Goal: Check status: Verify the current state of an ongoing process or item

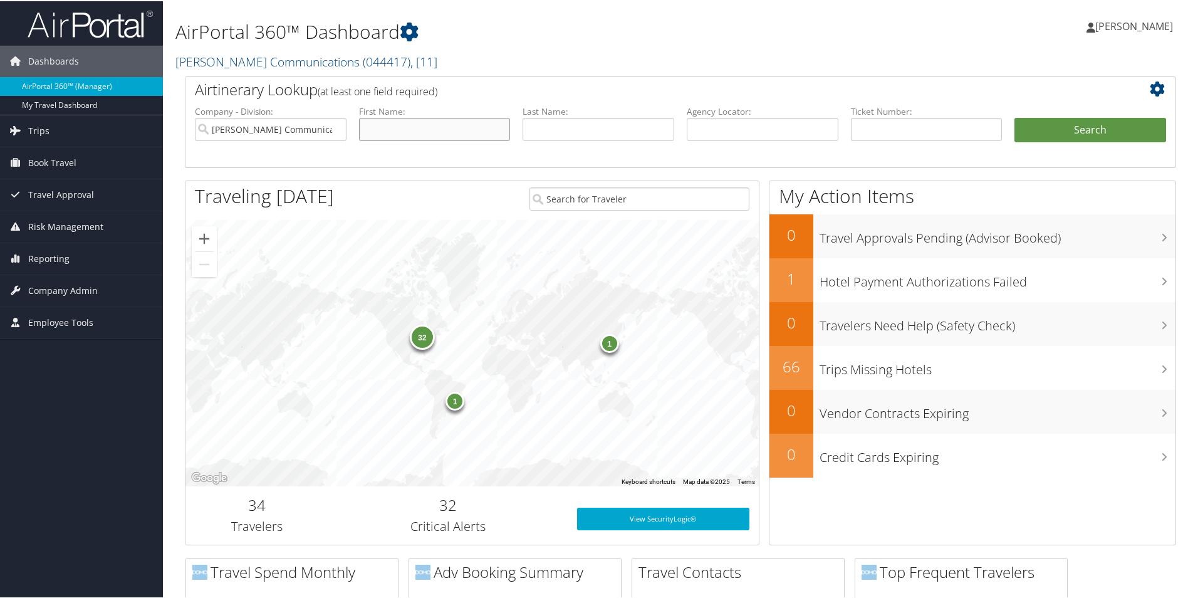
click at [442, 126] on input "text" at bounding box center [435, 128] width 152 height 23
type input "Miranda"
type input "Hurd"
click at [1064, 126] on button "Search" at bounding box center [1091, 129] width 152 height 25
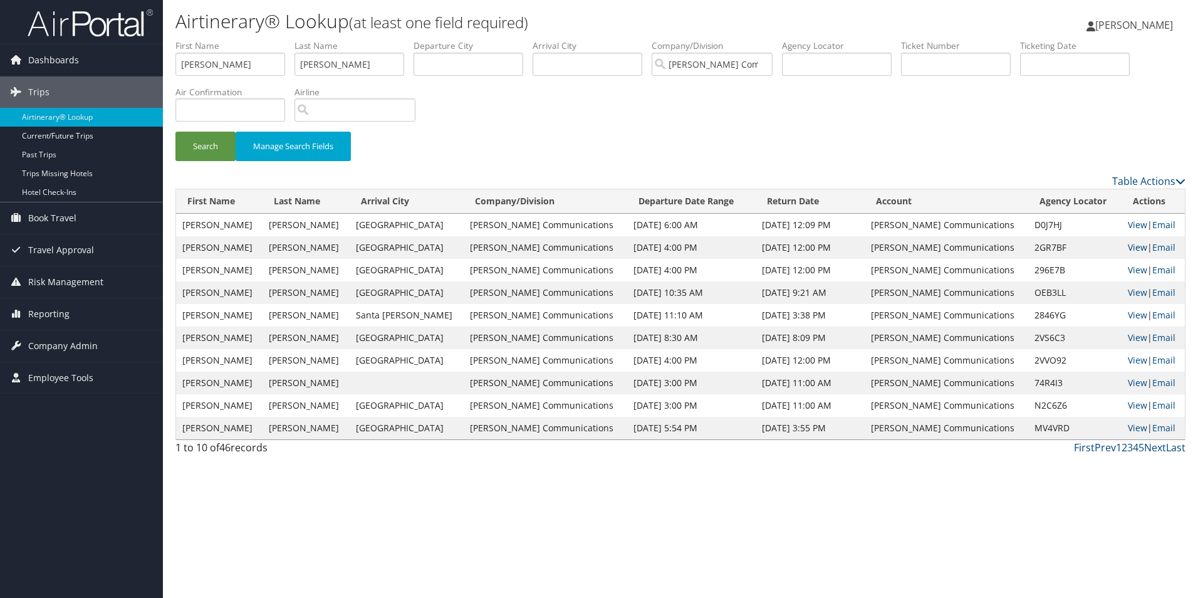
click at [1128, 244] on link "View" at bounding box center [1137, 247] width 19 height 12
click at [1128, 270] on link "View" at bounding box center [1137, 270] width 19 height 12
click at [1128, 293] on link "View" at bounding box center [1137, 292] width 19 height 12
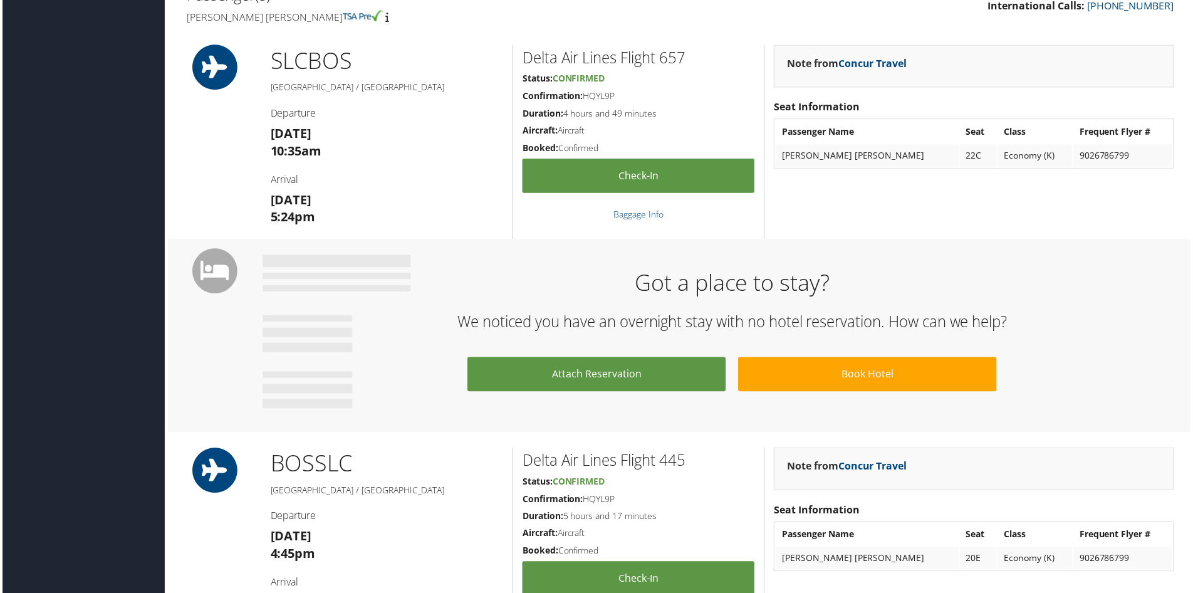
scroll to position [627, 0]
